Goal: Navigation & Orientation: Go to known website

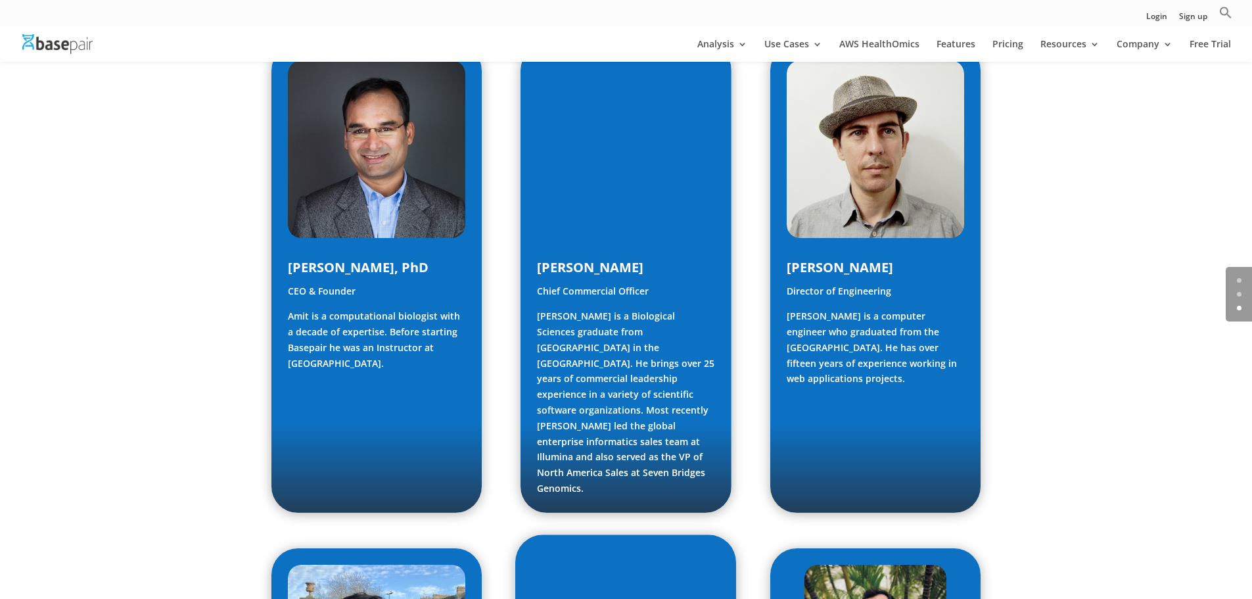
scroll to position [986, 0]
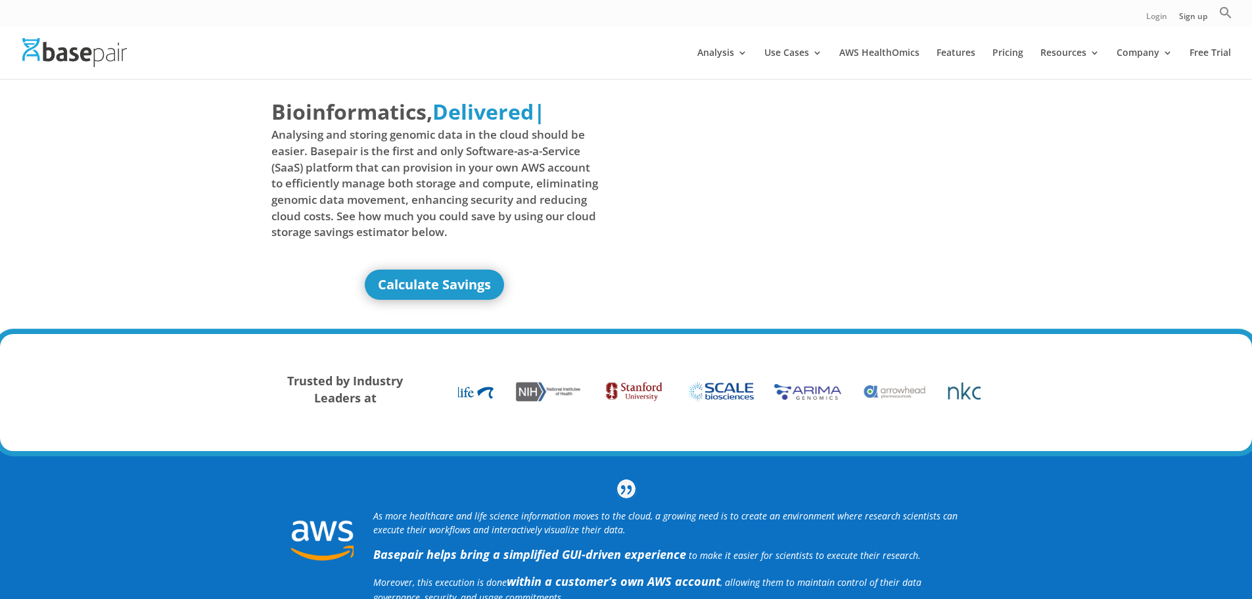
click at [1154, 17] on link "Login" at bounding box center [1157, 19] width 21 height 14
